Goal: Check status: Check status

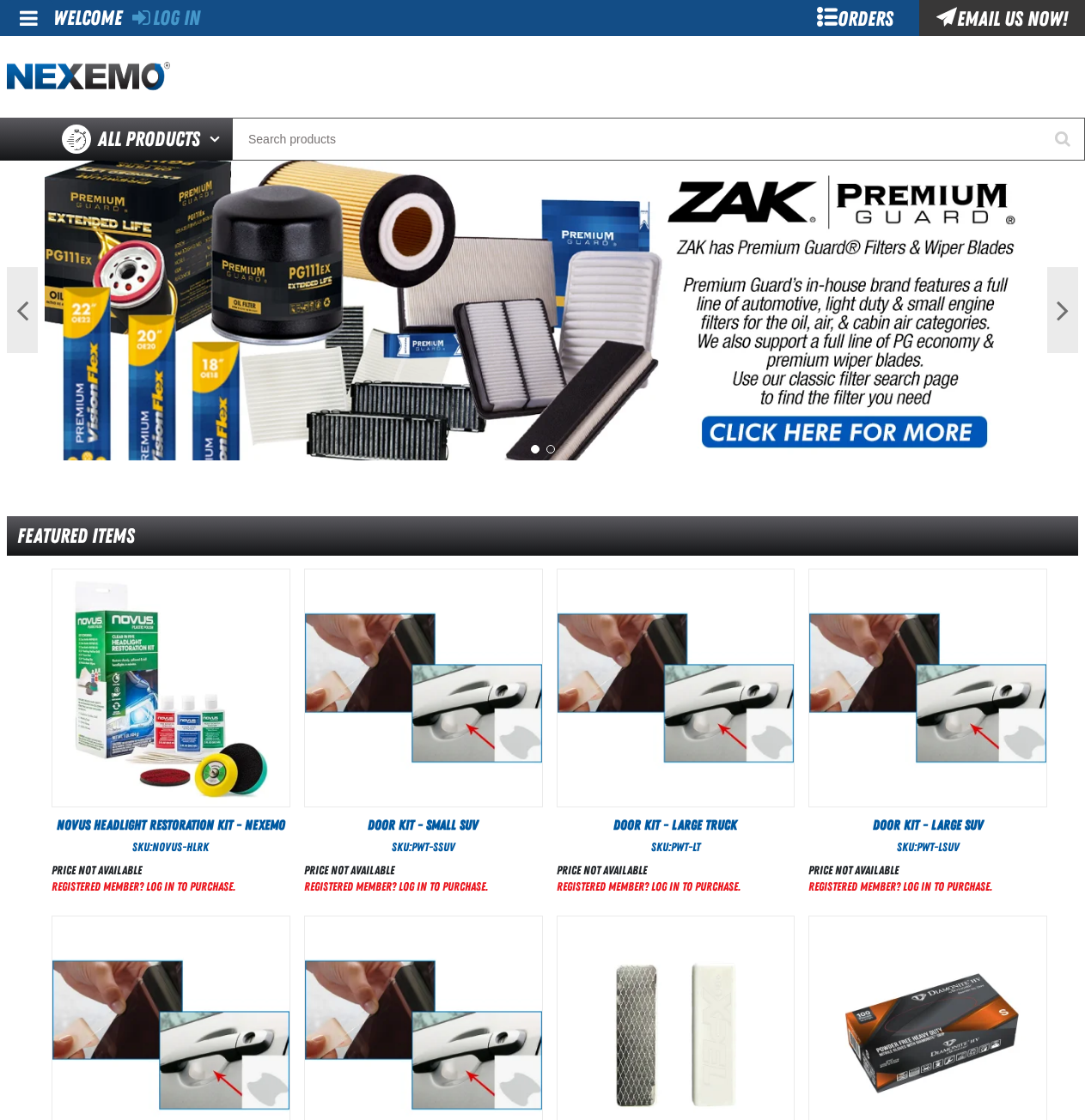
click at [826, 21] on div "Orders" at bounding box center [854, 18] width 129 height 36
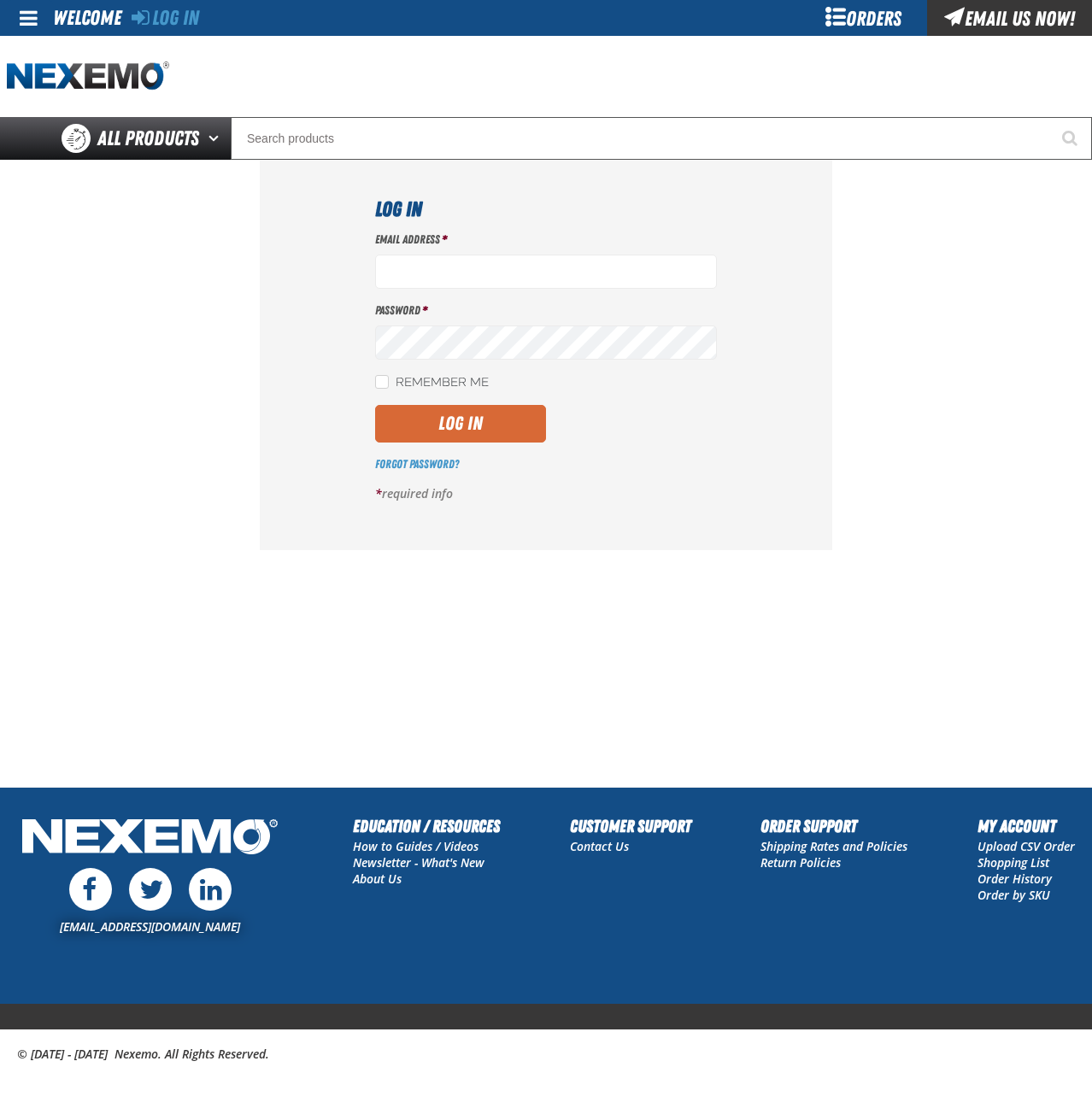
type input "msessions01@vtaig.com"
click at [456, 435] on button "Log In" at bounding box center [460, 423] width 170 height 38
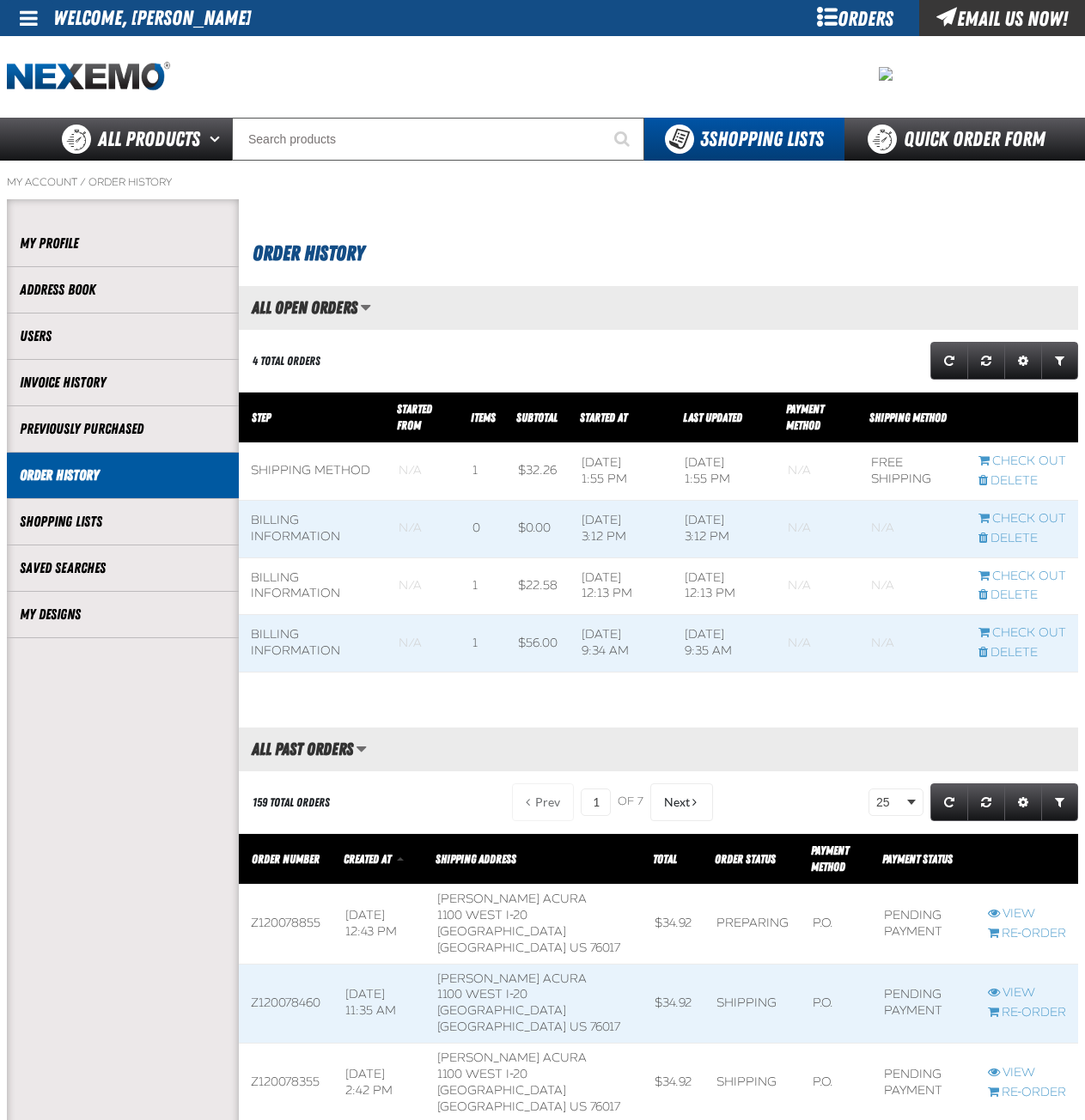
scroll to position [1, 1]
